Goal: Find specific page/section: Find specific page/section

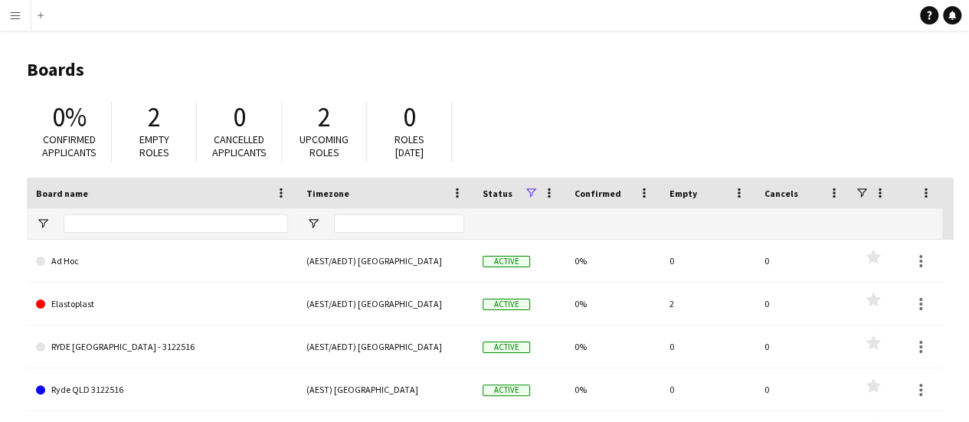
click at [11, 13] on app-icon "Menu" at bounding box center [15, 15] width 12 height 12
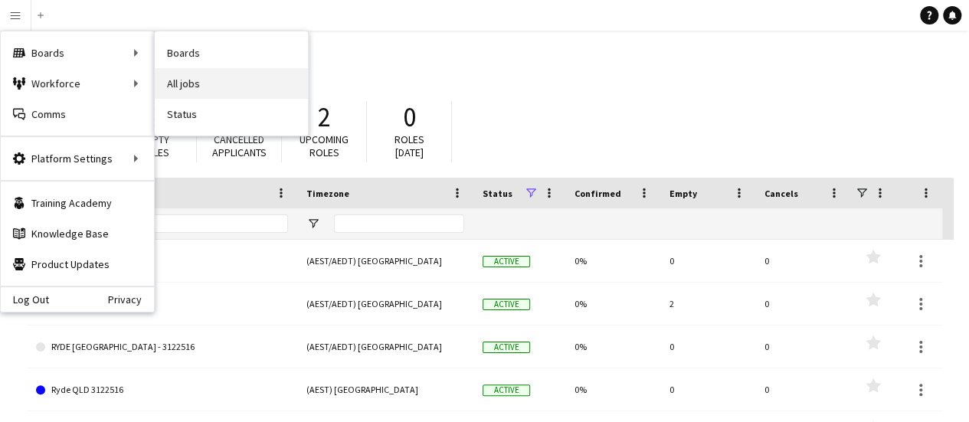
click at [219, 81] on link "All jobs" at bounding box center [231, 83] width 153 height 31
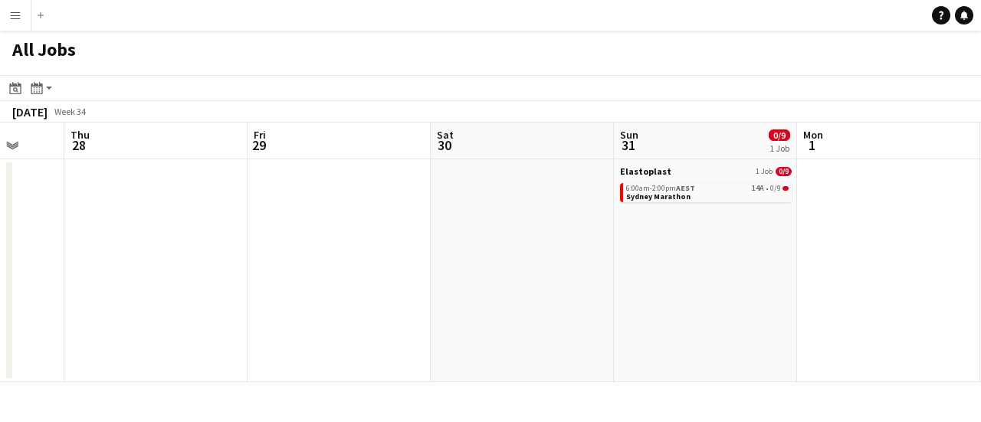
scroll to position [0, 377]
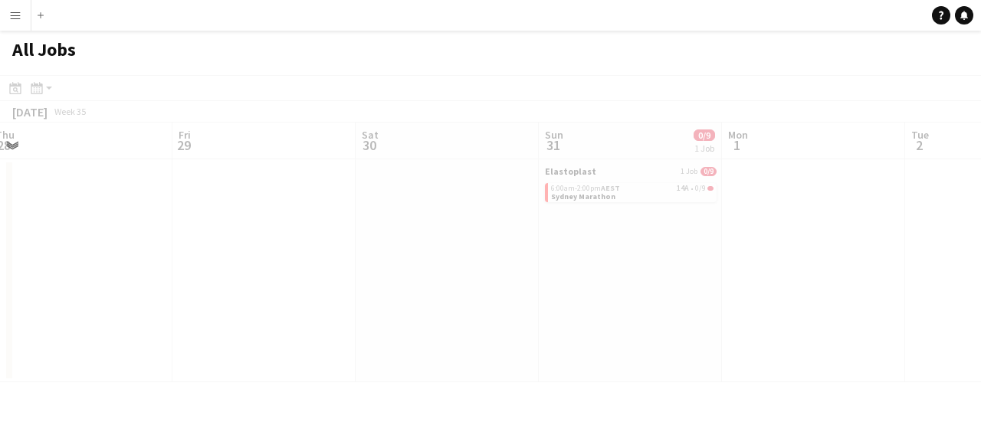
drag, startPoint x: 844, startPoint y: 277, endPoint x: 227, endPoint y: 265, distance: 616.9
click at [161, 258] on app-all-jobs "All Jobs Date picker AUG 2025 AUG 2025 Monday M Tuesday T Wednesday W Thursday …" at bounding box center [490, 207] width 981 height 352
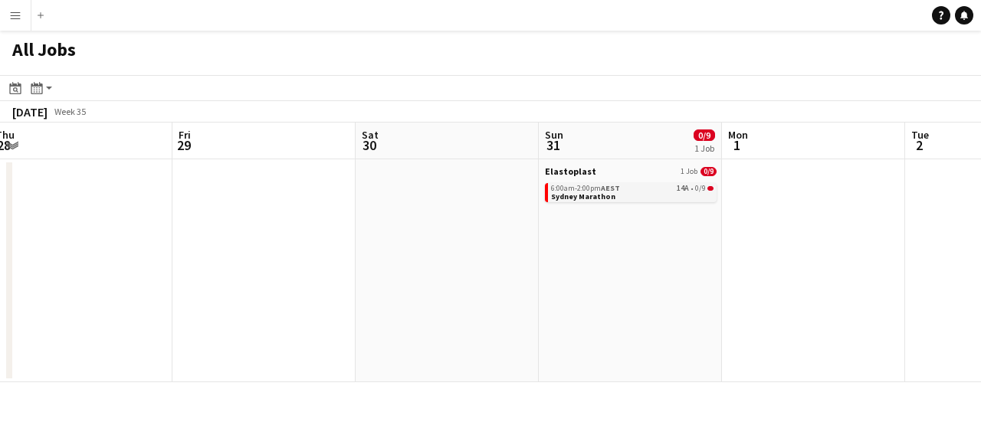
click at [616, 194] on link "6:00am-2:00pm AEST 14A • 0/9 Sydney Marathon" at bounding box center [632, 192] width 162 height 18
